Goal: Information Seeking & Learning: Learn about a topic

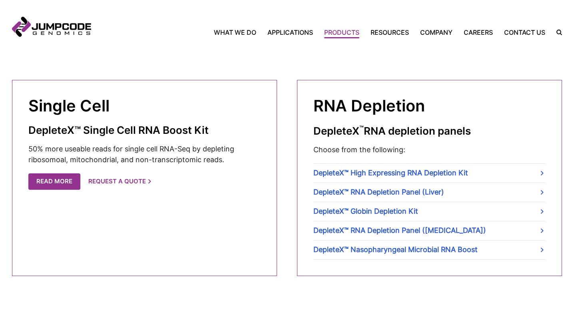
scroll to position [280, 0]
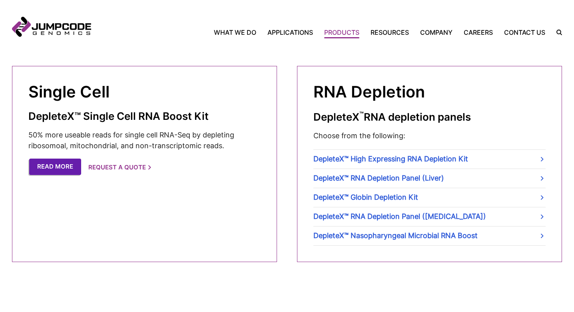
click at [49, 165] on link "Read More" at bounding box center [55, 167] width 52 height 16
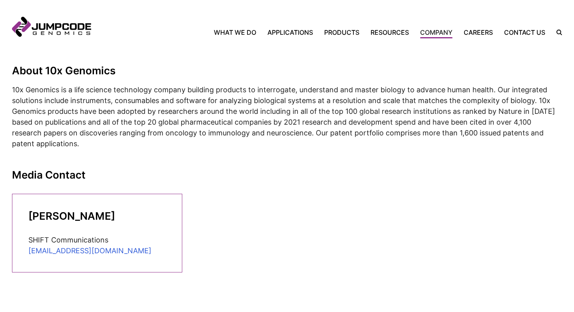
scroll to position [600, 0]
